Goal: Transaction & Acquisition: Purchase product/service

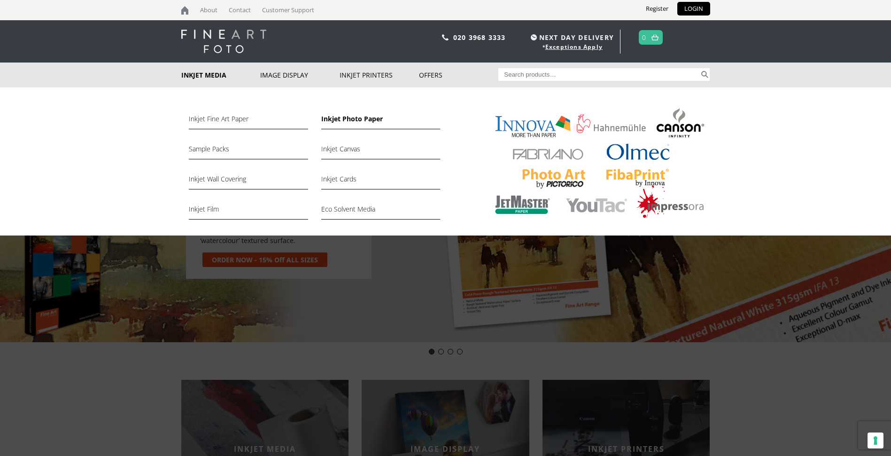
click at [344, 119] on link "Inkjet Photo Paper" at bounding box center [380, 121] width 119 height 16
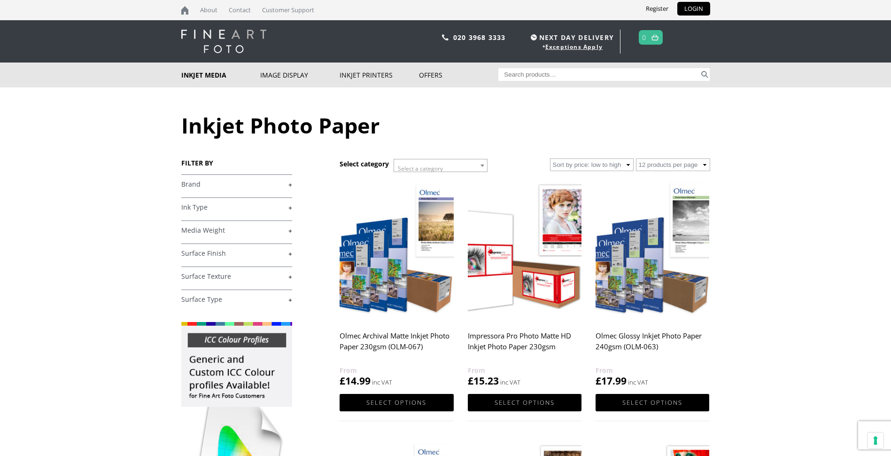
click at [633, 289] on img at bounding box center [653, 250] width 114 height 142
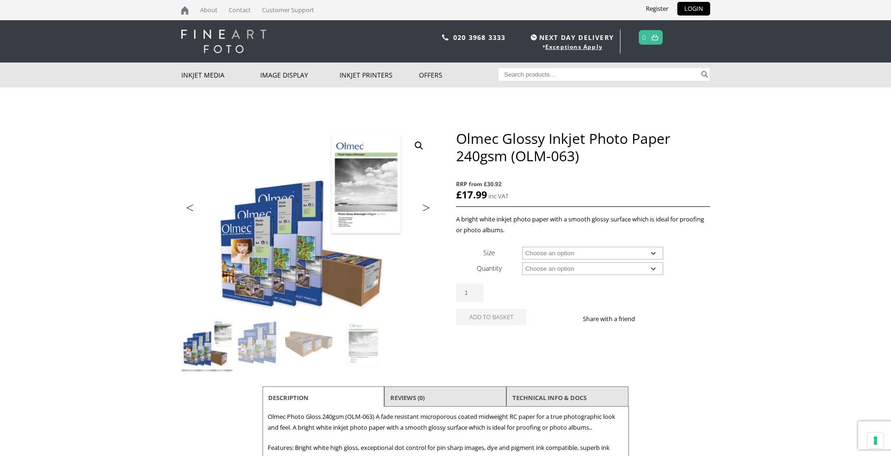
click at [653, 250] on select "Choose an option A4 Sheet A3 Sheet A3+ Sheet A2 Sheet 17" Wide Roll 24" Wide Ro…" at bounding box center [593, 253] width 141 height 13
click at [523, 247] on select "Choose an option A4 Sheet A3 Sheet A3+ Sheet A2 Sheet 17" Wide Roll 24" Wide Ro…" at bounding box center [593, 253] width 141 height 13
select select "a3-sheet-2"
click at [652, 266] on select "Choose an option 50 Sheets" at bounding box center [593, 268] width 141 height 13
select select "50-sheets"
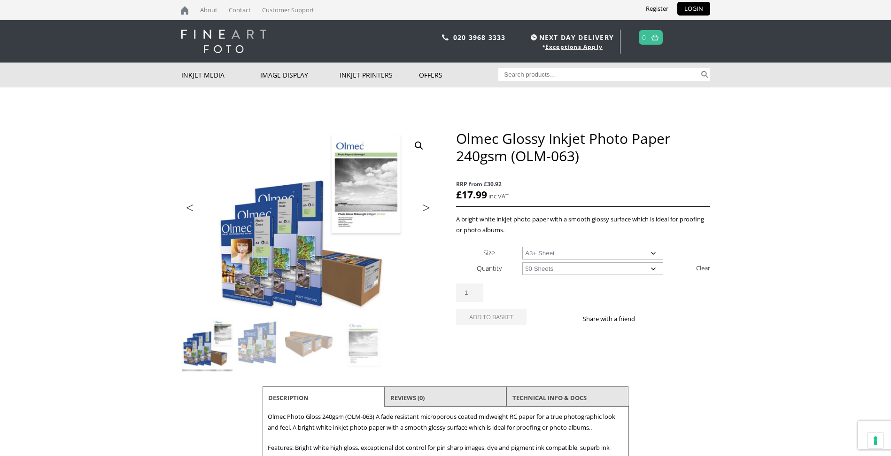
click at [523, 262] on select "Choose an option 50 Sheets" at bounding box center [593, 268] width 141 height 13
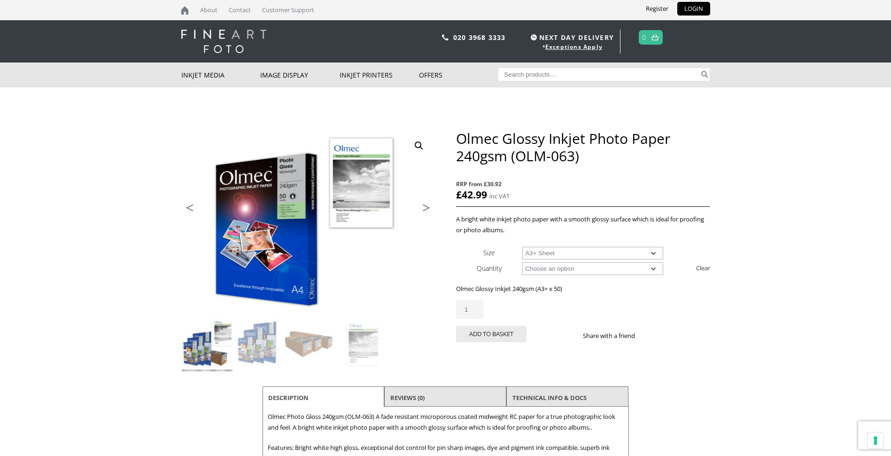
click at [656, 253] on select "Choose an option A4 Sheet A3 Sheet A3+ Sheet A2 Sheet" at bounding box center [593, 253] width 141 height 13
click at [523, 247] on select "Choose an option A4 Sheet A3 Sheet A3+ Sheet A2 Sheet" at bounding box center [593, 253] width 141 height 13
click at [655, 253] on select "Choose an option A4 Sheet A3 Sheet A3+ Sheet A2 Sheet" at bounding box center [593, 253] width 141 height 13
click at [523, 247] on select "Choose an option A4 Sheet A3 Sheet A3+ Sheet A2 Sheet" at bounding box center [593, 253] width 141 height 13
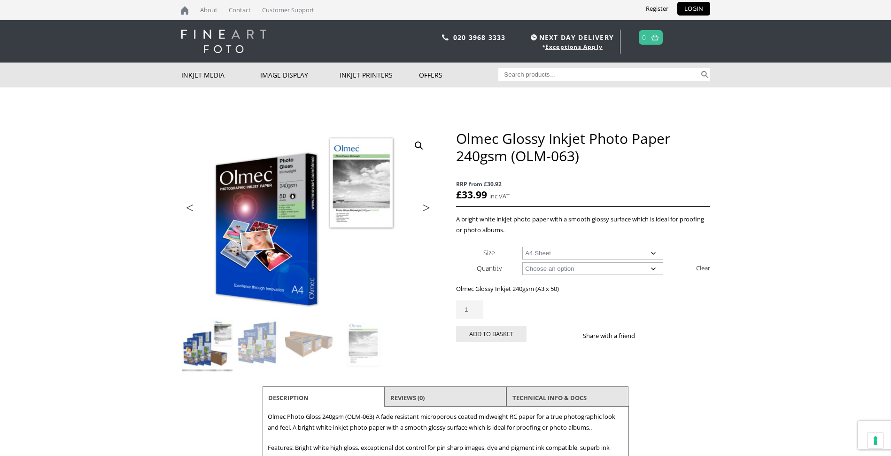
select select "a4-sheet"
click at [655, 269] on select "Choose an option 50 Sheets" at bounding box center [593, 268] width 141 height 13
click at [438, 257] on div "🔍 Previous Next Olmec Glossy Inkjet Photo Paper 240gsm (OLM-063) RRP from £30.9…" at bounding box center [445, 314] width 529 height 369
